Goal: Task Accomplishment & Management: Use online tool/utility

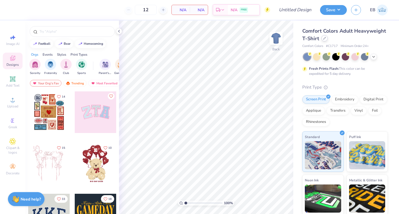
click at [325, 38] on icon at bounding box center [324, 38] width 2 height 2
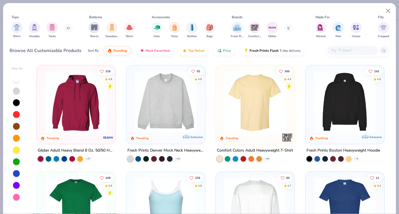
click at [367, 49] on input "text" at bounding box center [351, 50] width 43 height 6
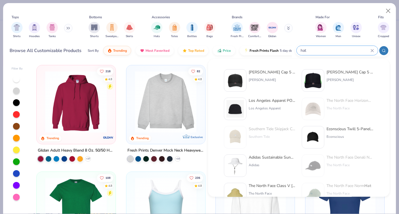
type input "hat"
click at [263, 72] on div "Otto Cap 5 Panel Mid Profile Mesh Back Trucker Hat" at bounding box center [272, 72] width 47 height 6
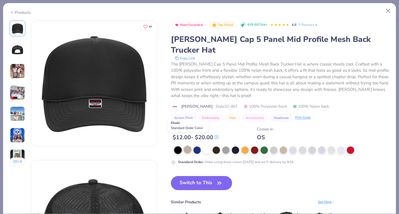
click at [187, 146] on div at bounding box center [187, 149] width 7 height 7
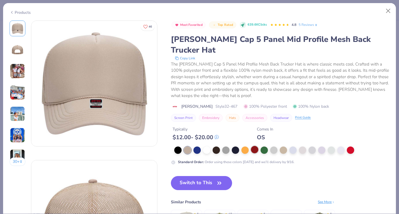
click at [256, 146] on div at bounding box center [254, 149] width 7 height 7
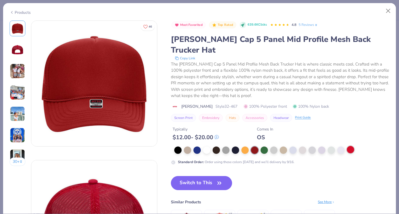
click at [350, 146] on div at bounding box center [350, 149] width 7 height 7
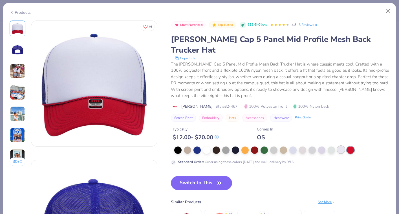
click at [339, 146] on div at bounding box center [340, 149] width 7 height 7
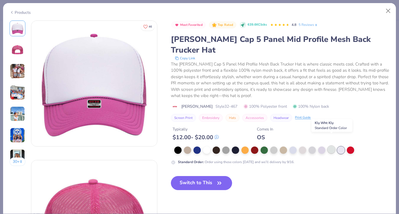
click at [331, 146] on div at bounding box center [330, 149] width 7 height 7
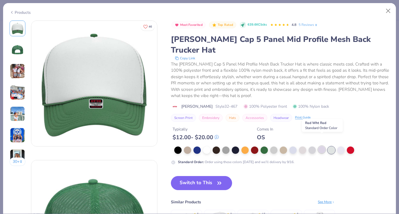
click at [323, 146] on div at bounding box center [321, 149] width 7 height 7
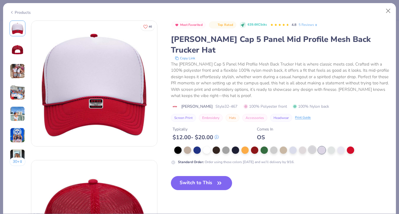
click at [312, 146] on div at bounding box center [311, 149] width 7 height 7
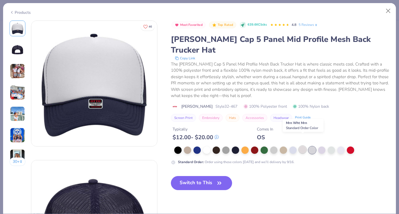
click at [304, 146] on div at bounding box center [302, 149] width 7 height 7
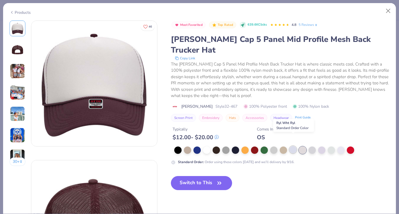
click at [296, 146] on div at bounding box center [292, 149] width 7 height 7
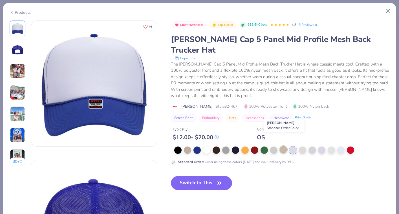
click at [283, 146] on div at bounding box center [283, 149] width 7 height 7
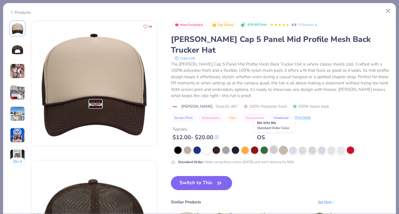
click at [274, 146] on div at bounding box center [273, 149] width 7 height 7
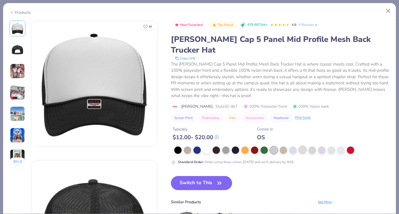
click at [304, 146] on div at bounding box center [302, 149] width 7 height 7
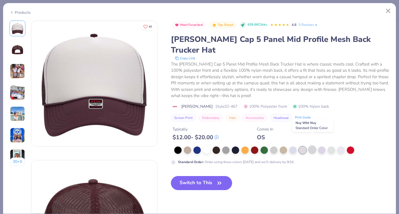
click at [314, 146] on div at bounding box center [311, 149] width 7 height 7
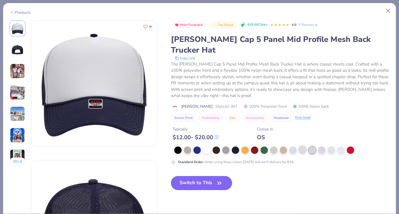
click at [299, 146] on div at bounding box center [302, 149] width 7 height 7
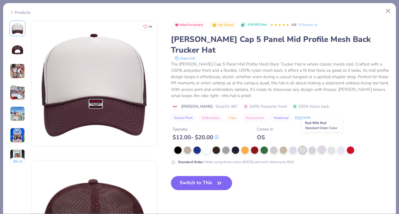
click at [322, 146] on div at bounding box center [321, 149] width 7 height 7
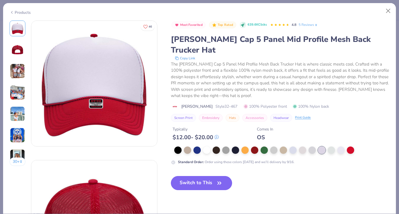
click at [209, 176] on button "Switch to This" at bounding box center [201, 183] width 61 height 14
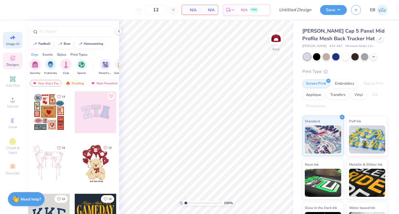
click at [14, 47] on div "Image AI" at bounding box center [13, 40] width 20 height 17
select select "4"
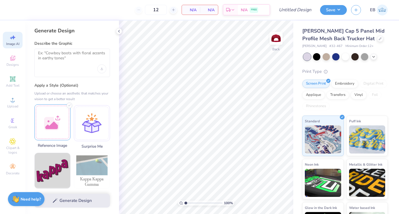
click at [58, 128] on div at bounding box center [52, 123] width 36 height 36
click at [68, 61] on textarea at bounding box center [72, 58] width 68 height 14
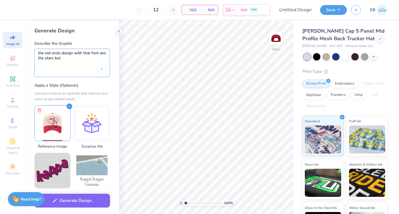
click at [56, 53] on textarea "the red circle design with that font ans the stars but" at bounding box center [72, 58] width 68 height 14
click at [103, 53] on textarea "the red oval design with that font ans the stars but" at bounding box center [72, 58] width 68 height 14
click at [86, 57] on textarea "the red oval design with that font and the stars but" at bounding box center [72, 58] width 68 height 14
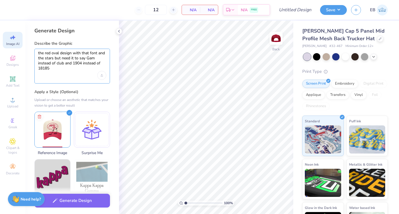
click at [46, 68] on textarea "the red oval design with that font and the stars but need it to say Gam instead…" at bounding box center [72, 61] width 68 height 21
type textarea "the red oval design with that font and the stars but need it to say Gam instead…"
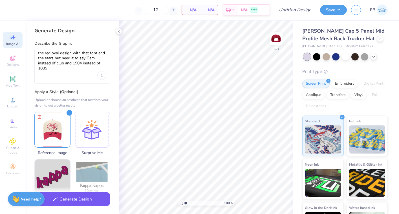
click at [81, 203] on button "Generate Design" at bounding box center [72, 200] width 76 height 14
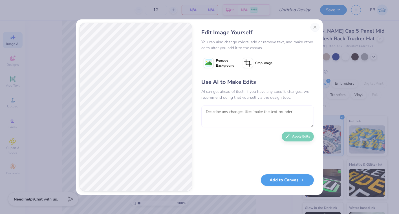
click at [228, 116] on textarea at bounding box center [257, 117] width 112 height 22
type textarea "make the oval horizontal and keep the alpha like the original photo"
click at [319, 136] on div "Edit Image Yourself You can also change colors, add or remove text, and make ot…" at bounding box center [258, 107] width 124 height 169
click at [305, 137] on button "Apply Edits" at bounding box center [297, 135] width 32 height 10
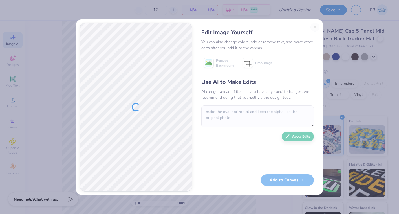
click at [314, 26] on div "Edit Image Yourself You can also change colors, add or remove text, and make ot…" at bounding box center [258, 107] width 124 height 169
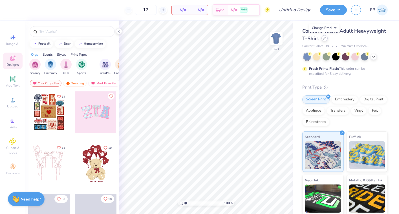
click at [325, 40] on div at bounding box center [324, 38] width 6 height 6
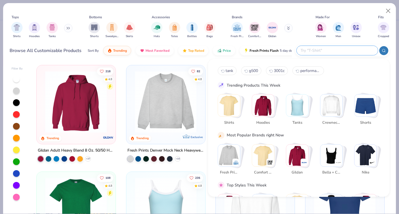
click at [335, 48] on input "text" at bounding box center [337, 50] width 74 height 6
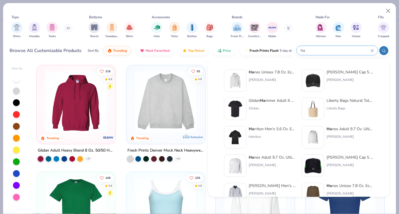
type input "ha"
click at [330, 79] on div "[PERSON_NAME]" at bounding box center [349, 79] width 47 height 5
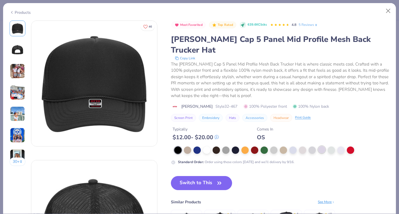
click at [319, 146] on div at bounding box center [321, 149] width 7 height 7
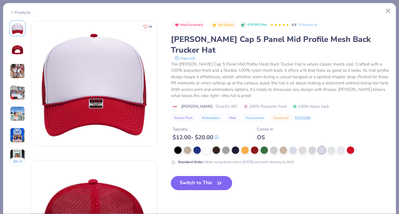
click at [212, 176] on button "Switch to This" at bounding box center [201, 183] width 61 height 14
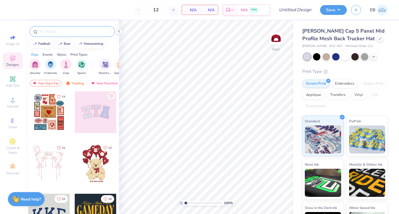
click at [61, 33] on input "text" at bounding box center [75, 32] width 72 height 6
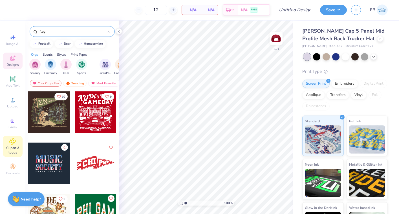
type input "flag"
click at [15, 141] on icon at bounding box center [12, 141] width 6 height 7
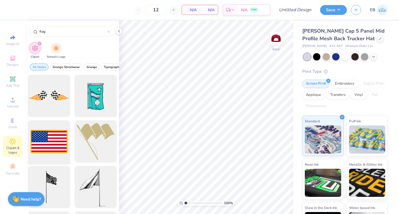
type input "flag"
click at [55, 136] on div at bounding box center [49, 142] width 46 height 46
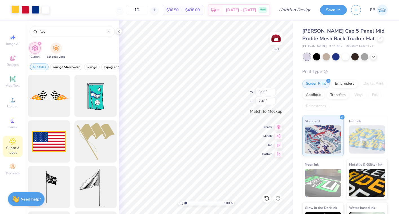
click at [14, 8] on div at bounding box center [15, 9] width 8 height 8
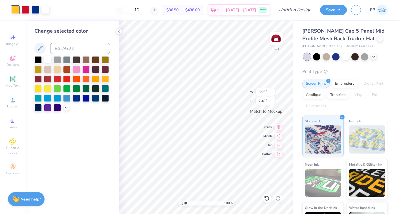
click at [49, 60] on div at bounding box center [47, 59] width 7 height 7
click at [119, 32] on icon at bounding box center [119, 31] width 5 height 5
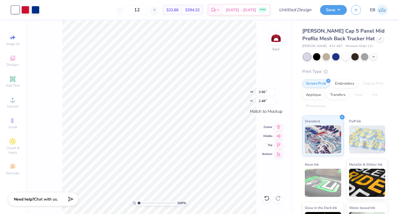
type input "1.41"
type input "0.88"
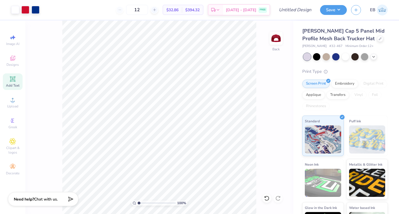
click at [16, 84] on span "Add Text" at bounding box center [13, 85] width 14 height 5
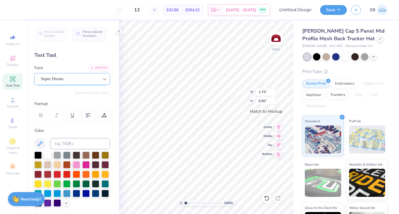
click at [107, 79] on icon at bounding box center [105, 79] width 6 height 6
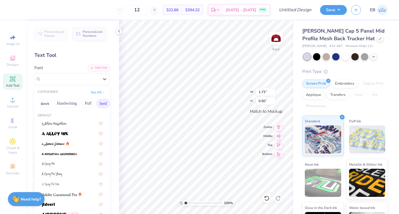
click at [103, 102] on button "Serif" at bounding box center [103, 103] width 14 height 9
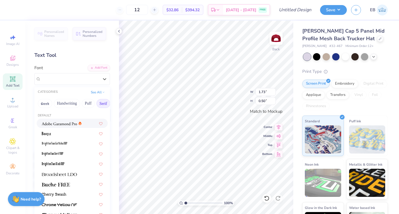
click at [68, 122] on img at bounding box center [59, 124] width 35 height 4
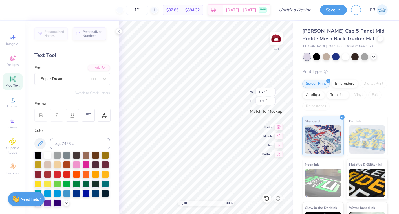
type input "1.81"
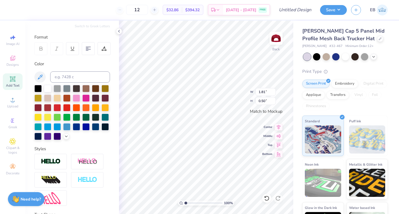
scroll to position [113, 0]
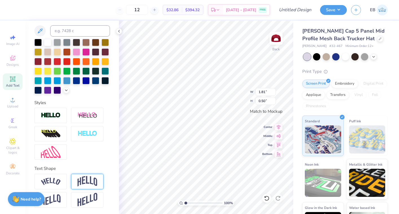
type textarea "AlPHA GAM"
click at [91, 183] on img at bounding box center [87, 181] width 20 height 11
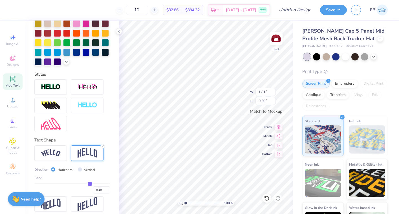
scroll to position [146, 0]
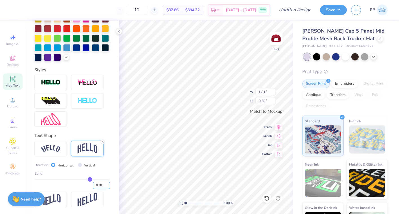
click at [100, 186] on input "0.50" at bounding box center [101, 185] width 17 height 7
type input ".25"
type input "0.25"
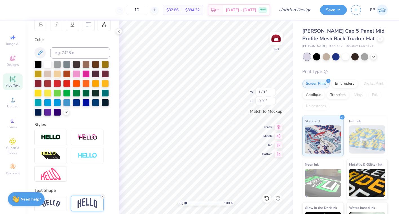
scroll to position [0, 0]
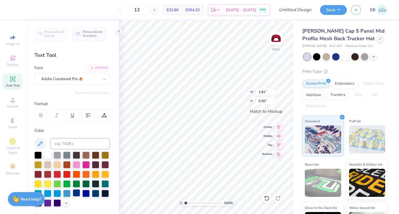
type textarea "ALPHA GAM"
click at [76, 196] on div at bounding box center [76, 193] width 7 height 7
click at [13, 79] on icon at bounding box center [12, 78] width 5 height 5
type input "1.73"
type input "0.50"
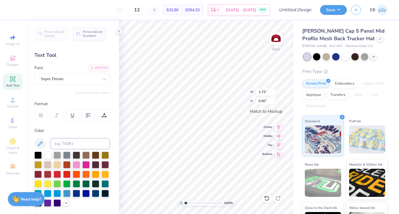
type textarea "19"
type input "0.71"
type textarea "19. 04"
click at [90, 81] on div "Super Dream" at bounding box center [69, 79] width 59 height 9
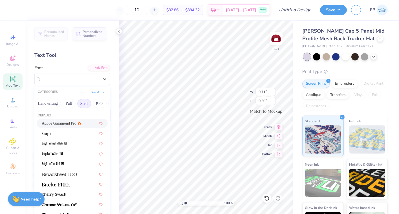
scroll to position [0, 29]
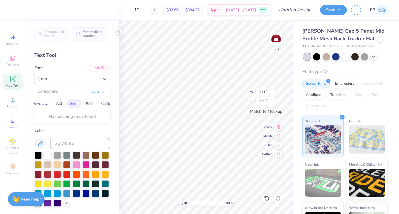
click at [73, 104] on button "Serif" at bounding box center [74, 103] width 14 height 9
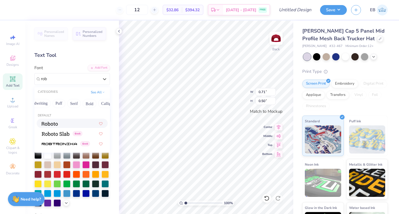
click at [59, 123] on div at bounding box center [72, 124] width 61 height 6
type input "rob"
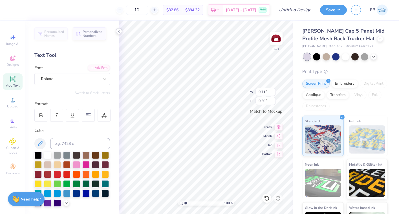
scroll to position [0, 1]
type textarea "19 04"
click at [74, 197] on div at bounding box center [76, 193] width 7 height 7
click at [119, 33] on icon at bounding box center [119, 31] width 5 height 5
type input "3.83"
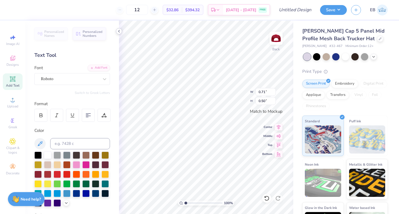
type input "0.52"
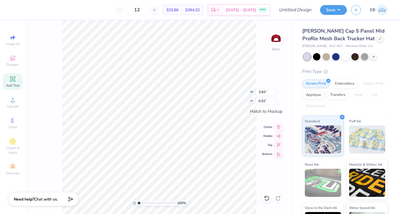
type input "1.97"
type input "0.27"
type textarea "19 04"
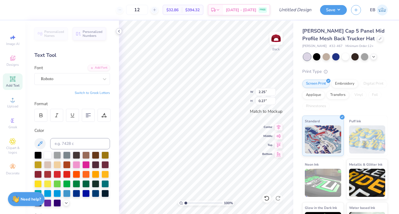
scroll to position [0, 2]
type textarea "19 04"
type input "3.47"
type input "0.25"
type input "3.30"
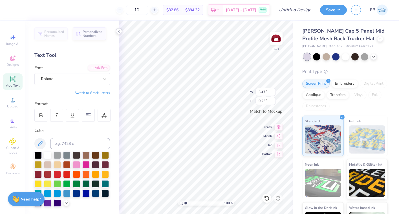
type input "0.23"
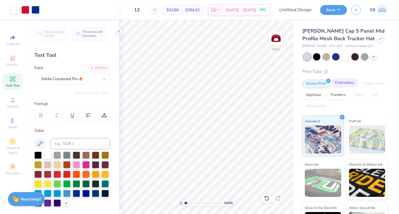
click at [338, 82] on div "Embroidery" at bounding box center [344, 83] width 27 height 8
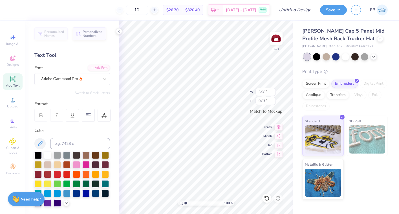
type input "3.30"
type input "0.23"
type input "4.44"
type input "2.06"
type input "4.88"
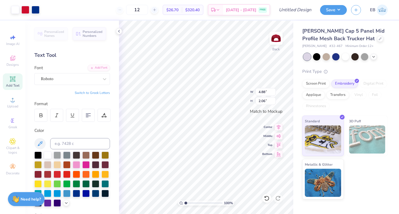
type input "2.27"
type input "1.49"
type input "0.93"
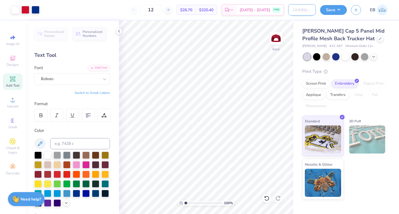
click at [292, 11] on input "Design Title" at bounding box center [302, 9] width 28 height 11
type input "Alpha gam flag hat"
click at [336, 7] on button "Save" at bounding box center [333, 9] width 27 height 10
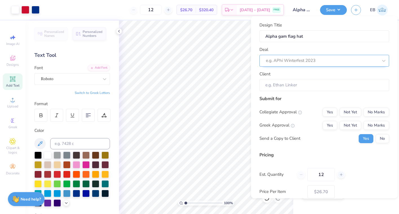
click at [311, 63] on div at bounding box center [322, 61] width 112 height 8
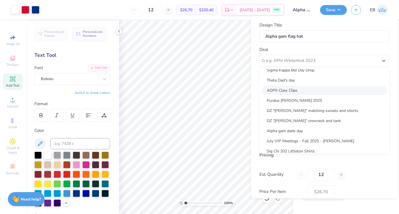
scroll to position [22, 0]
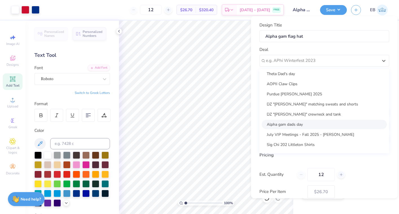
click at [291, 123] on div "Alpha gam dads day" at bounding box center [323, 124] width 125 height 9
type input "Kendall Ramsey"
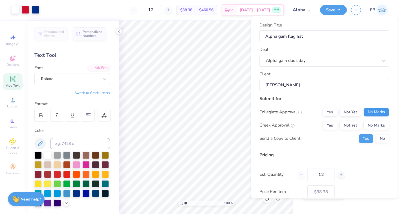
click at [370, 112] on button "No Marks" at bounding box center [376, 112] width 26 height 9
click at [332, 118] on div "Collegiate Approval Yes Not Yet No Marks Greek Approval Yes Not Yet No Marks Se…" at bounding box center [324, 126] width 130 height 36
click at [327, 124] on button "Yes" at bounding box center [329, 125] width 15 height 9
type input "$31.66"
click at [326, 176] on input "12" at bounding box center [320, 174] width 27 height 13
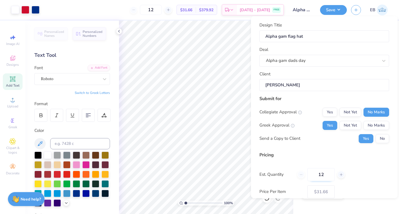
type input "1"
type input "25"
type input "$23.70"
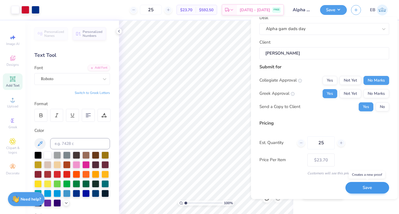
type input "25"
click at [359, 189] on button "Save" at bounding box center [367, 189] width 44 height 12
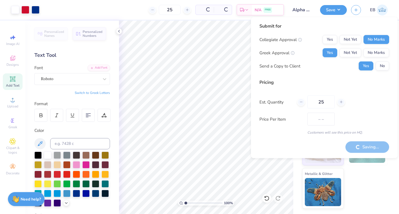
type input "$23.70"
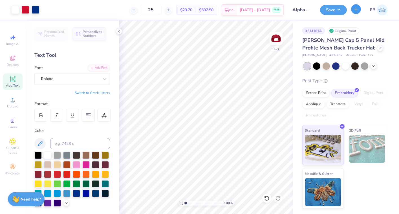
click at [354, 12] on button "button" at bounding box center [356, 9] width 10 height 10
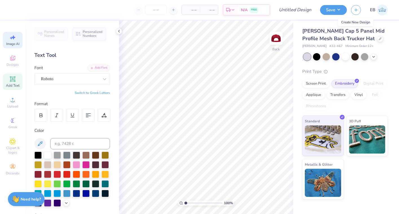
click at [14, 42] on span "Image AI" at bounding box center [12, 44] width 13 height 5
select select "4"
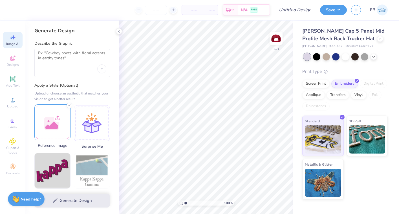
click at [61, 118] on div at bounding box center [52, 123] width 36 height 36
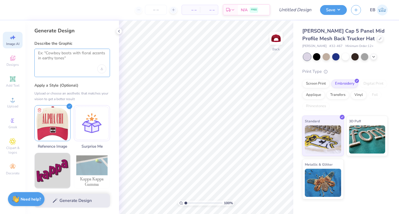
click at [75, 57] on textarea at bounding box center [72, 58] width 68 height 14
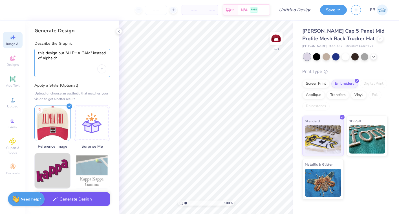
type textarea "this design but "ALPHA GAM" instead of alpha chi"
click at [71, 203] on button "Generate Design" at bounding box center [72, 200] width 76 height 14
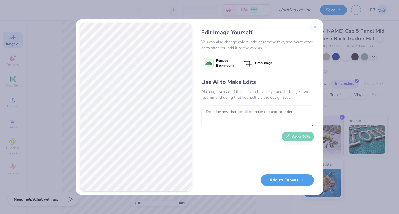
click at [222, 116] on textarea at bounding box center [257, 117] width 112 height 22
click at [212, 111] on textarea "nothat i just need the words" at bounding box center [257, 117] width 112 height 22
type textarea "no hat i just need the words"
click at [297, 138] on button "Apply Edits" at bounding box center [297, 135] width 32 height 10
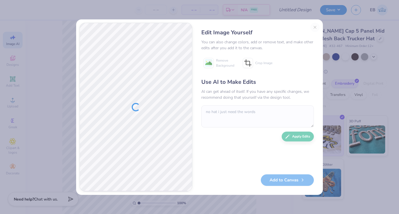
click at [313, 29] on div "Edit Image Yourself" at bounding box center [257, 32] width 112 height 8
click at [315, 25] on div "Edit Image Yourself You can also change colors, add or remove text, and make ot…" at bounding box center [258, 107] width 124 height 169
click at [316, 26] on div "Edit Image Yourself You can also change colors, add or remove text, and make ot…" at bounding box center [258, 107] width 124 height 169
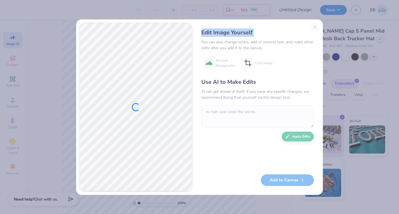
click at [316, 26] on div "Edit Image Yourself You can also change colors, add or remove text, and make ot…" at bounding box center [258, 107] width 124 height 169
click at [315, 26] on div "Edit Image Yourself You can also change colors, add or remove text, and make ot…" at bounding box center [258, 107] width 124 height 169
click at [314, 26] on div "Edit Image Yourself You can also change colors, add or remove text, and make ot…" at bounding box center [258, 107] width 124 height 169
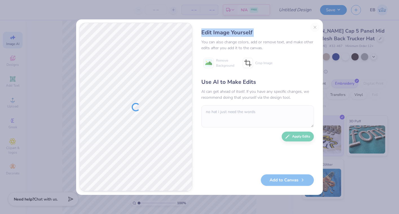
click at [314, 26] on div "Edit Image Yourself You can also change colors, add or remove text, and make ot…" at bounding box center [258, 107] width 124 height 169
click at [292, 31] on div "Edit Image Yourself" at bounding box center [257, 32] width 112 height 8
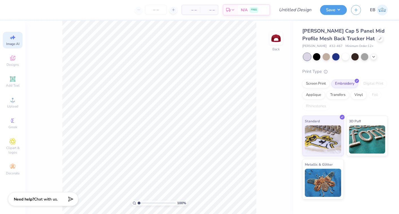
select select "4"
click at [20, 74] on div "Add Text" at bounding box center [13, 82] width 20 height 17
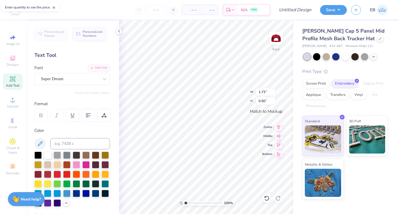
scroll to position [0, 0]
click at [103, 80] on icon at bounding box center [105, 79] width 6 height 6
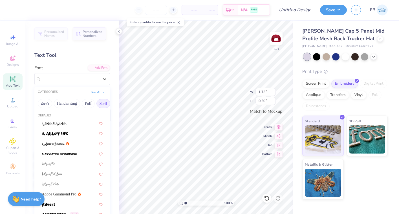
click at [99, 104] on button "Serif" at bounding box center [103, 103] width 14 height 9
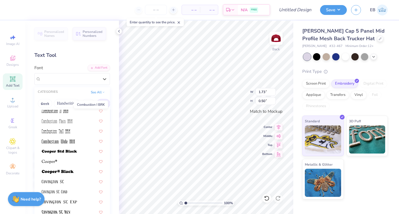
scroll to position [223, 0]
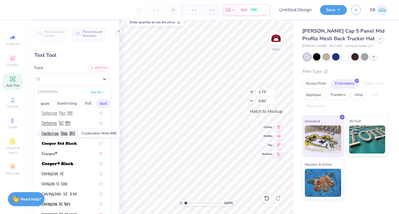
click at [71, 135] on img at bounding box center [58, 134] width 33 height 4
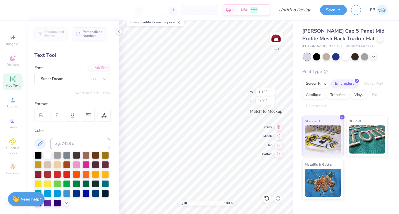
type input "1.01"
type input "0.52"
type textarea "ALPHA GAM"
click at [107, 79] on div at bounding box center [104, 79] width 10 height 10
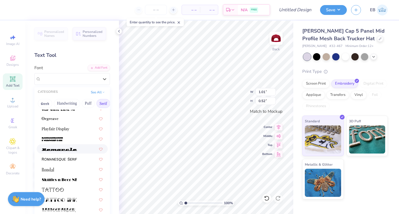
scroll to position [645, 0]
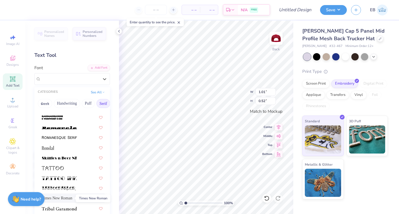
click at [68, 199] on span "Times New Roman" at bounding box center [57, 199] width 30 height 6
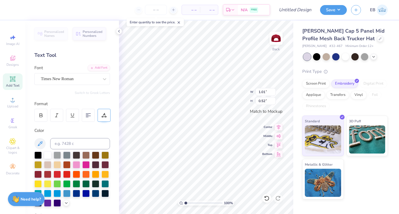
click at [108, 117] on div at bounding box center [103, 115] width 13 height 13
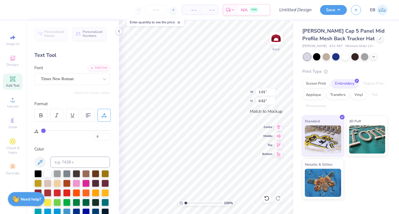
type input "1"
type input "2"
type input "5"
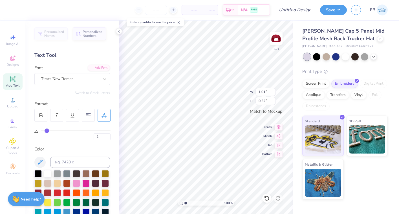
type input "5"
type input "6"
type input "8"
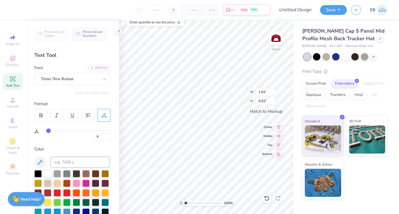
type input "11"
type input "13"
type input "16"
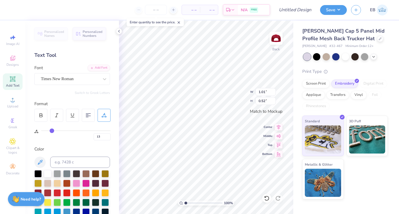
type input "16"
type input "18"
type input "21"
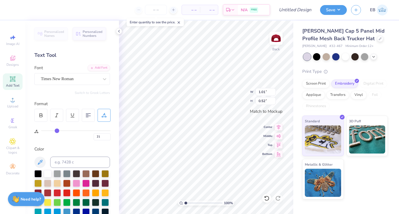
type input "23"
type input "26"
type input "28"
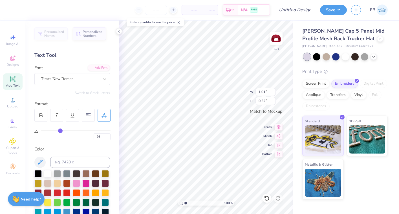
type input "28"
type input "31"
type input "33"
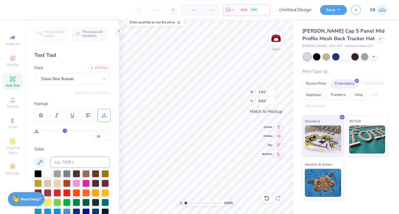
type input "35"
type input "38"
type input "40"
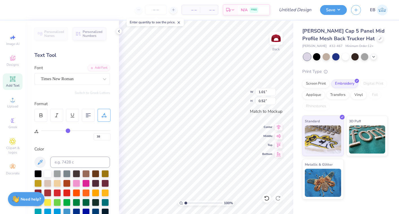
type input "40"
type input "42"
type input "44"
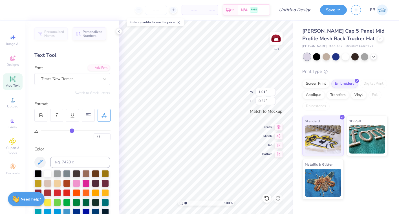
type input "46"
type input "48"
type input "50"
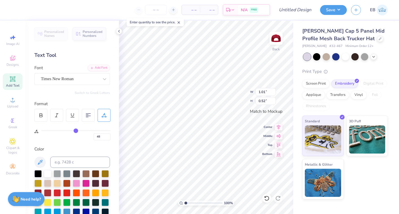
type input "50"
type input "52"
type input "54"
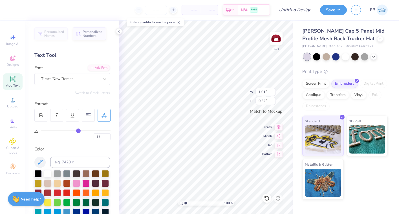
type input "56"
type input "59"
type input "60"
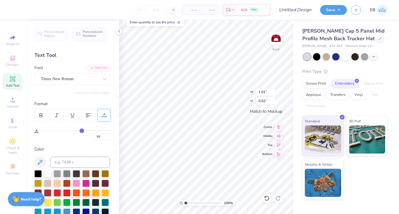
type input "60"
type input "62"
type input "63"
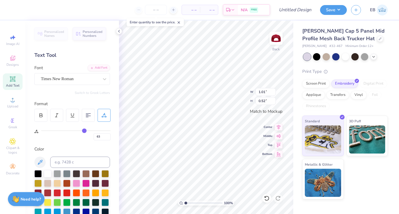
type input "64"
type input "65"
drag, startPoint x: 44, startPoint y: 130, endPoint x: 85, endPoint y: 131, distance: 41.7
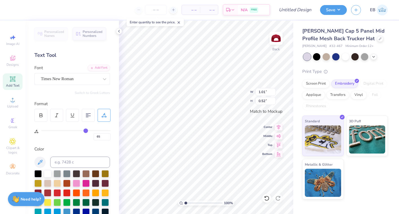
click at [85, 131] on input "range" at bounding box center [75, 130] width 69 height 1
type input "64"
type input "62"
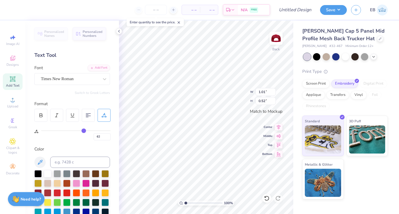
type input "59"
type input "56"
type input "52"
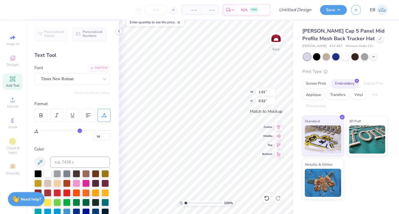
type input "52"
type input "47"
type input "41"
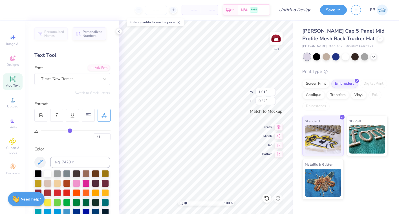
type input "34"
type input "28"
type input "19"
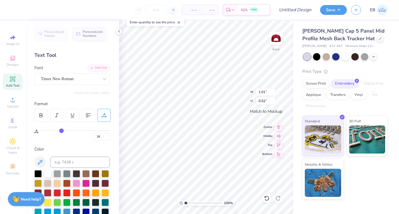
type input "19"
type input "11"
type input "4"
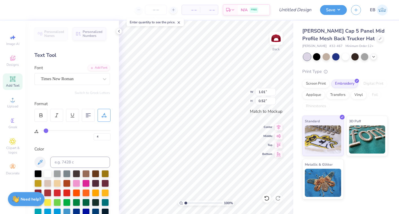
type input "2"
type input "0"
drag, startPoint x: 85, startPoint y: 131, endPoint x: 16, endPoint y: 131, distance: 69.3
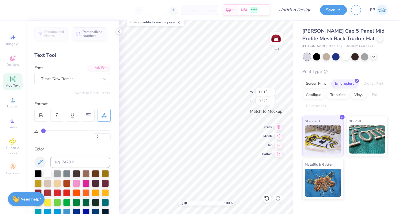
type input "0"
click at [41, 131] on input "range" at bounding box center [75, 130] width 69 height 1
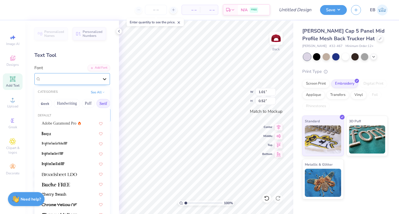
click at [103, 80] on icon at bounding box center [105, 79] width 6 height 6
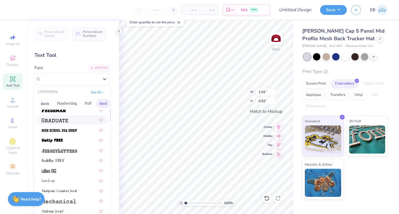
scroll to position [502, 0]
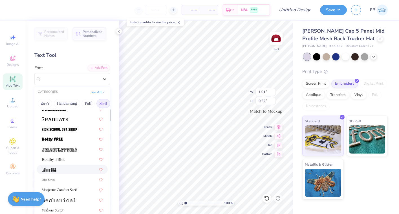
click at [68, 171] on div at bounding box center [72, 170] width 61 height 6
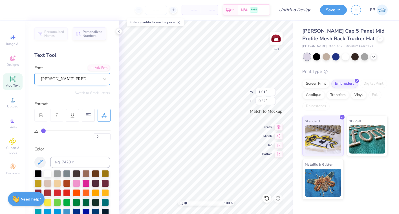
click at [99, 81] on div "LeBlanc FREE" at bounding box center [69, 79] width 59 height 9
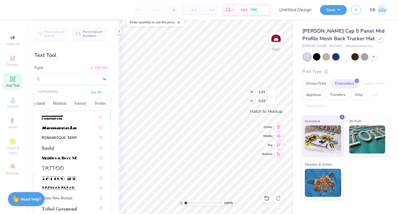
scroll to position [0, 147]
click at [96, 102] on button "Others" at bounding box center [100, 103] width 17 height 9
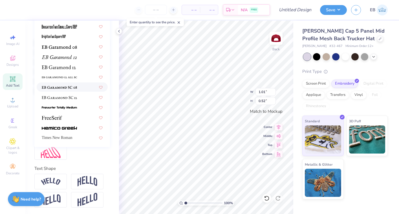
scroll to position [0, 0]
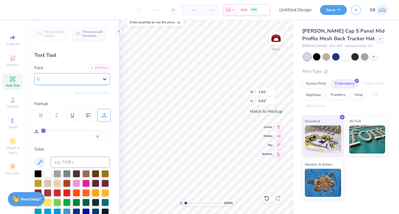
click at [104, 79] on icon at bounding box center [104, 79] width 3 height 2
click at [117, 34] on div "Personalized Names Personalized Numbers Text Tool Add Font Font Select is focus…" at bounding box center [72, 118] width 94 height 194
click at [119, 33] on icon at bounding box center [119, 31] width 5 height 5
type input "1.60"
type input "0.47"
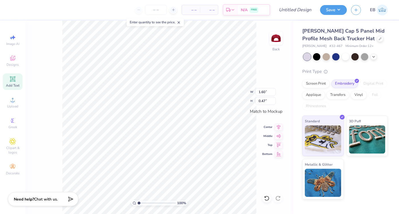
click at [56, 51] on div "100 % Back W 1.60 1.60 " H 0.47 0.47 " Match to [GEOGRAPHIC_DATA] Middle Top Bo…" at bounding box center [159, 118] width 268 height 194
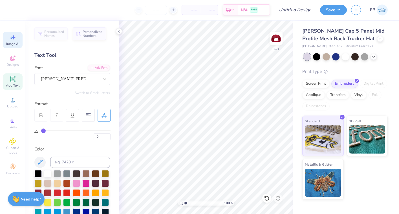
click at [7, 41] on div "Image AI" at bounding box center [13, 40] width 20 height 17
select select "4"
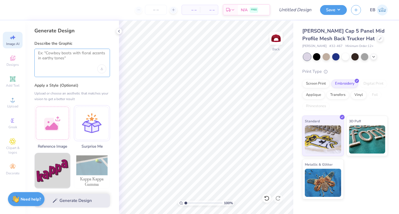
click at [70, 64] on textarea at bounding box center [72, 58] width 68 height 14
click at [63, 128] on div at bounding box center [52, 123] width 36 height 36
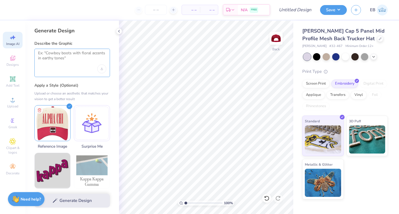
click at [67, 58] on textarea at bounding box center [72, 58] width 68 height 14
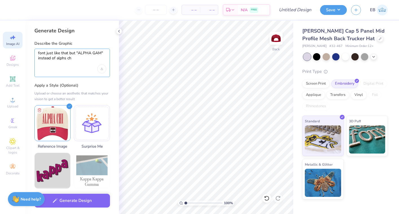
type textarea "font just like that but "ALPHA GAM" instead of alphs chi"
click at [67, 59] on textarea "font just like that but "ALPHA GAM" instead of alphs chi" at bounding box center [72, 58] width 68 height 14
select select "4"
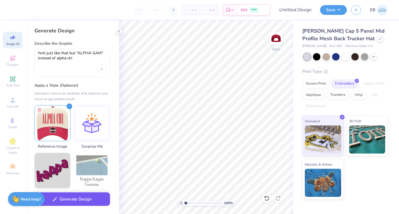
type textarea "font just like that but "ALPHA GAM" instead of alpha chi"
click at [80, 201] on button "Generate Design" at bounding box center [72, 200] width 76 height 14
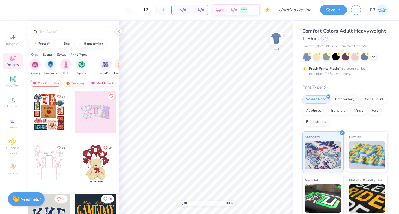
click at [323, 40] on div at bounding box center [324, 38] width 6 height 6
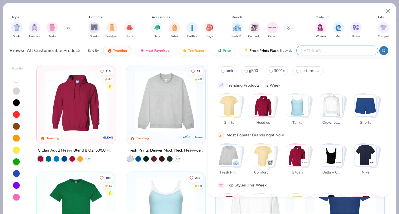
click at [339, 48] on input "text" at bounding box center [337, 50] width 74 height 6
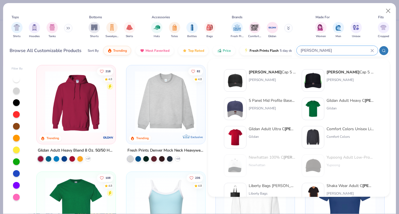
type input "otto"
click at [259, 77] on div "Otto Cap 5 Panel Mid Profile Mesh Back Trucker Hat Otto Cap" at bounding box center [272, 80] width 47 height 23
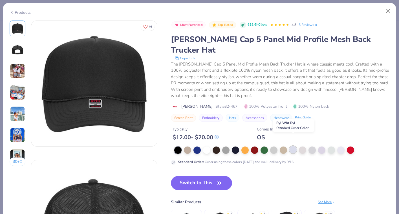
click at [293, 146] on div at bounding box center [292, 149] width 7 height 7
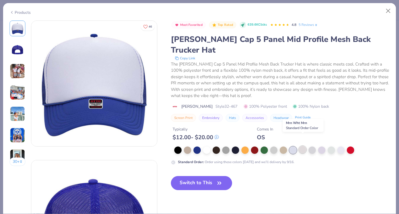
click at [302, 146] on div at bounding box center [302, 149] width 7 height 7
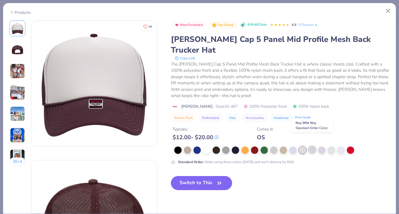
click at [312, 146] on div at bounding box center [311, 149] width 7 height 7
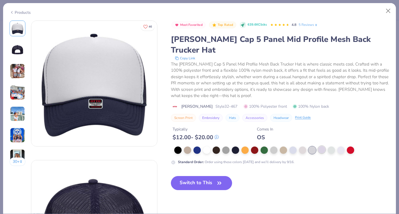
click at [320, 146] on div at bounding box center [321, 149] width 7 height 7
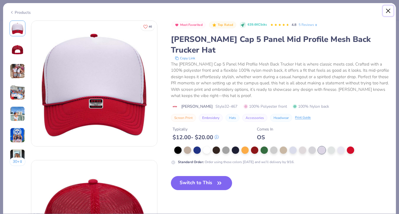
click at [385, 13] on button "Close" at bounding box center [388, 11] width 11 height 11
